Goal: Feedback & Contribution: Contribute content

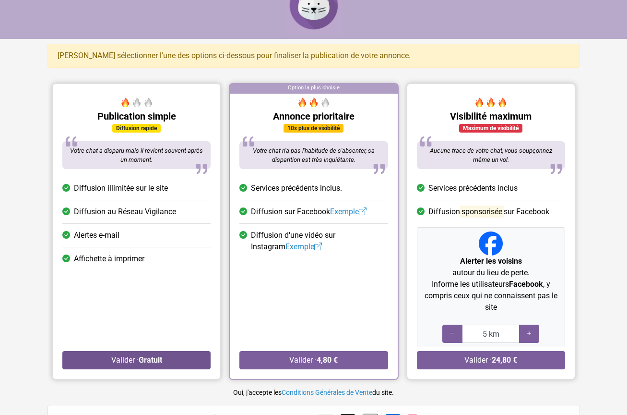
scroll to position [24, 0]
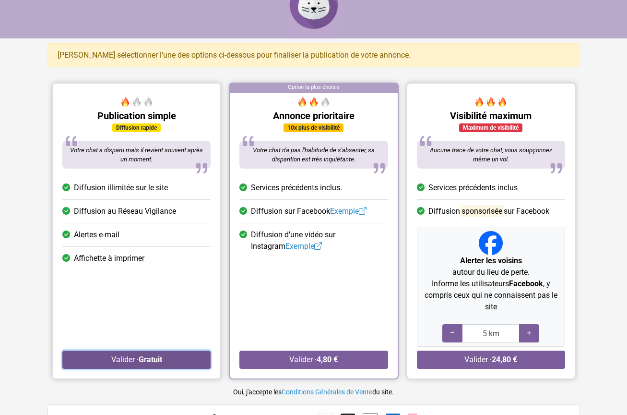
click at [170, 357] on button "Valider · Gratuit" at bounding box center [136, 359] width 148 height 18
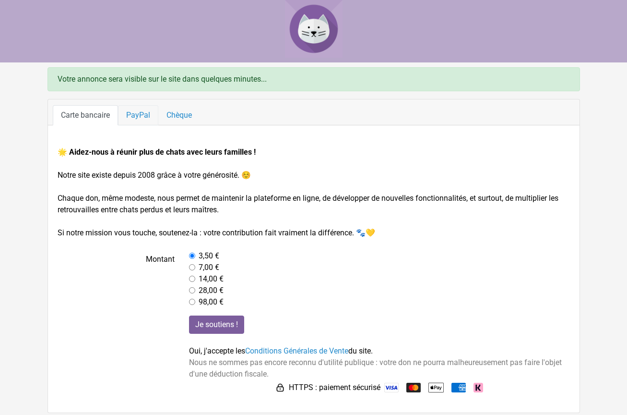
click at [134, 115] on link "PayPal" at bounding box center [138, 115] width 40 height 20
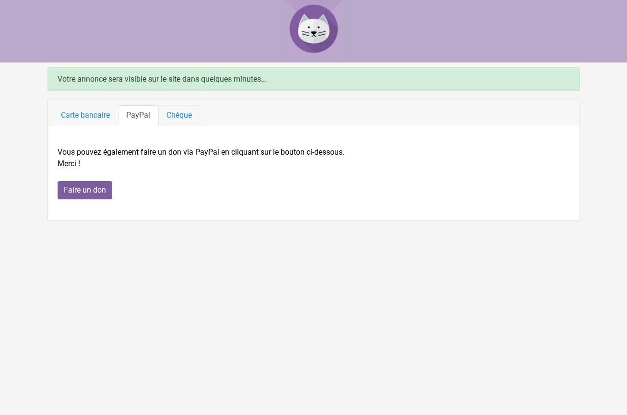
click at [190, 117] on link "Chèque" at bounding box center [179, 115] width 42 height 20
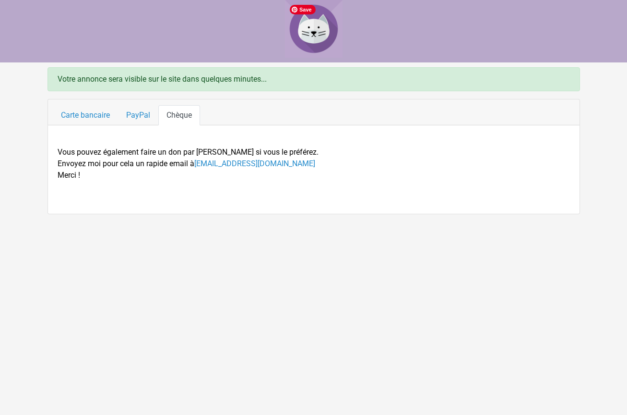
click at [312, 26] on img at bounding box center [314, 29] width 58 height 58
